Goal: Check status: Check status

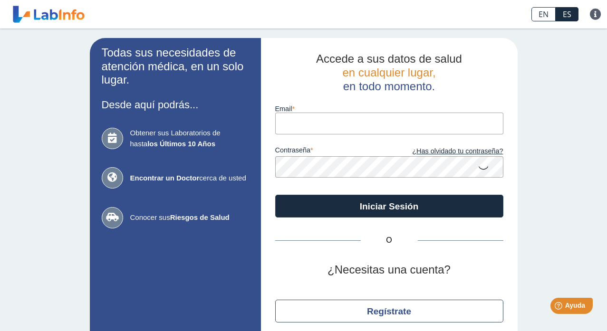
type input "[EMAIL_ADDRESS][DOMAIN_NAME]"
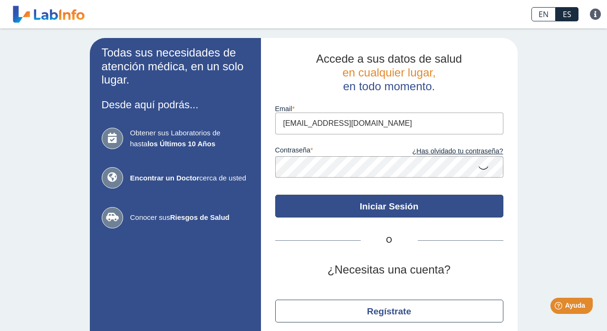
click at [416, 208] on button "Iniciar Sesión" at bounding box center [389, 206] width 228 height 23
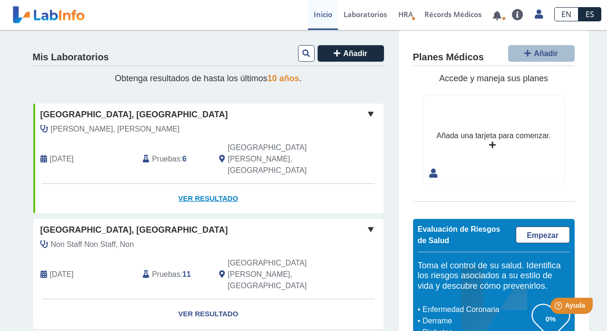
click at [221, 184] on link "Ver Resultado" at bounding box center [208, 199] width 350 height 30
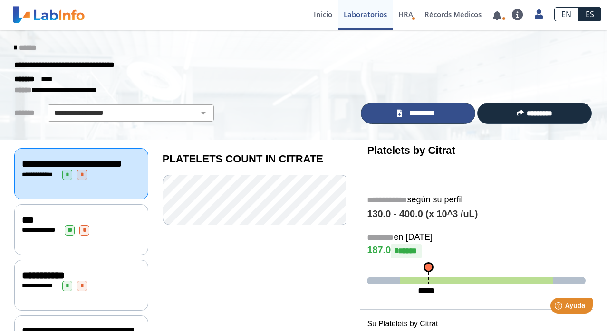
click at [426, 118] on span "*********" at bounding box center [422, 113] width 35 height 11
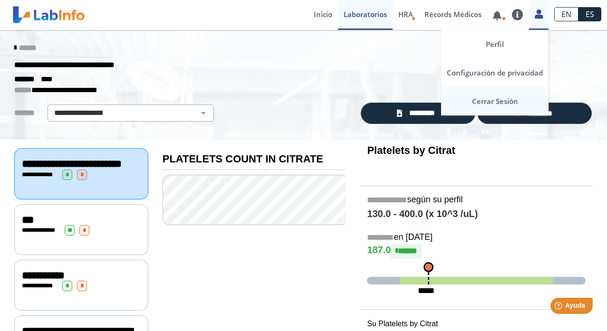
click at [510, 102] on link "Cerrar Sesión" at bounding box center [494, 101] width 107 height 29
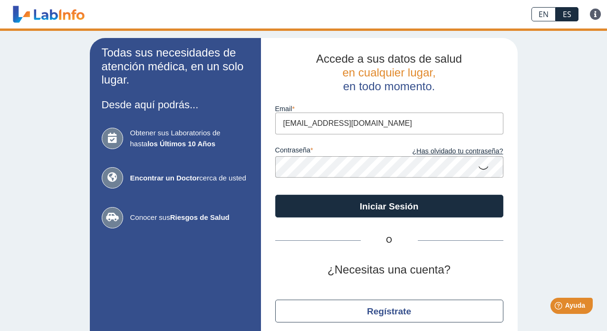
type input "[EMAIL_ADDRESS][DOMAIN_NAME]"
